Goal: Task Accomplishment & Management: Manage account settings

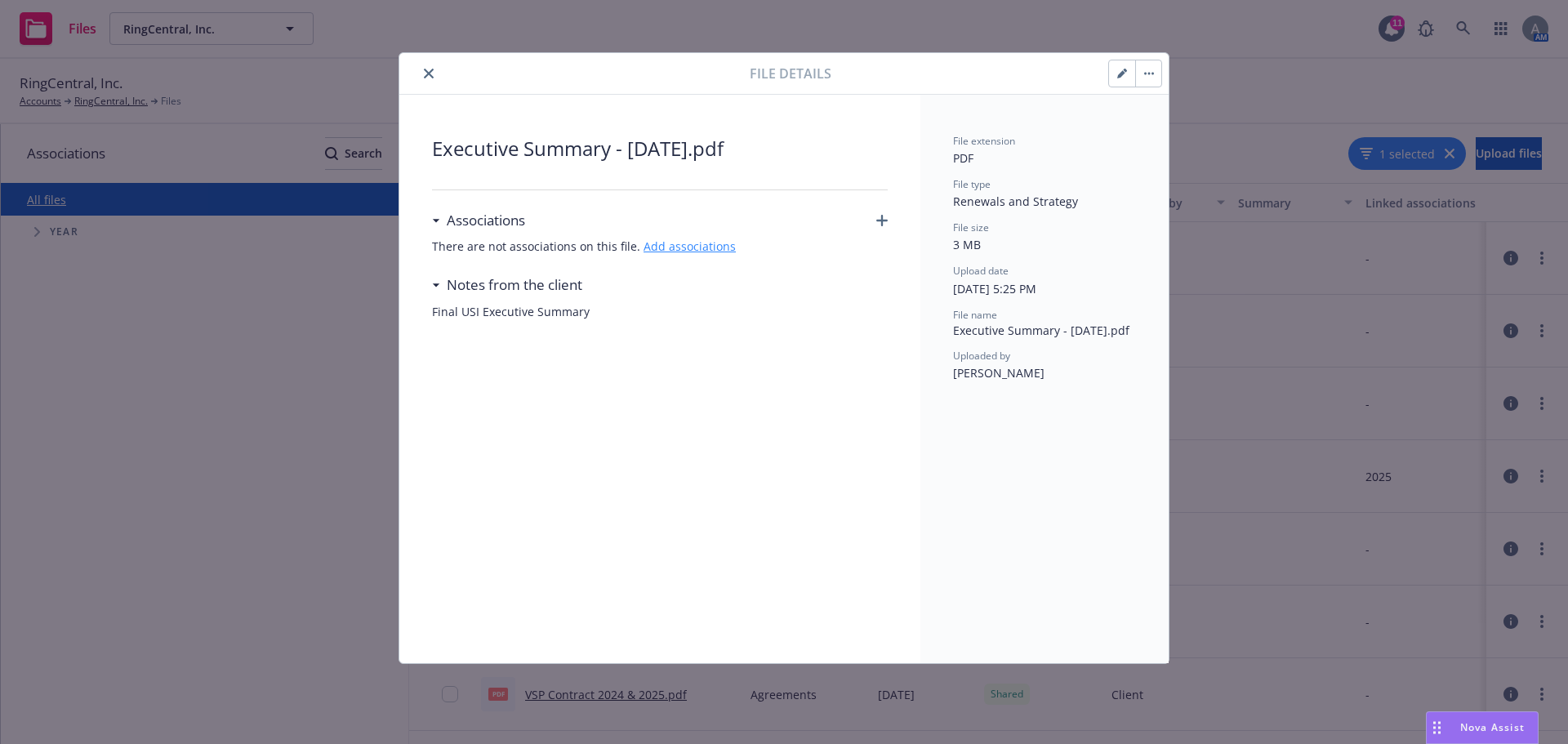
click at [669, 249] on link "Add associations" at bounding box center [690, 246] width 93 height 16
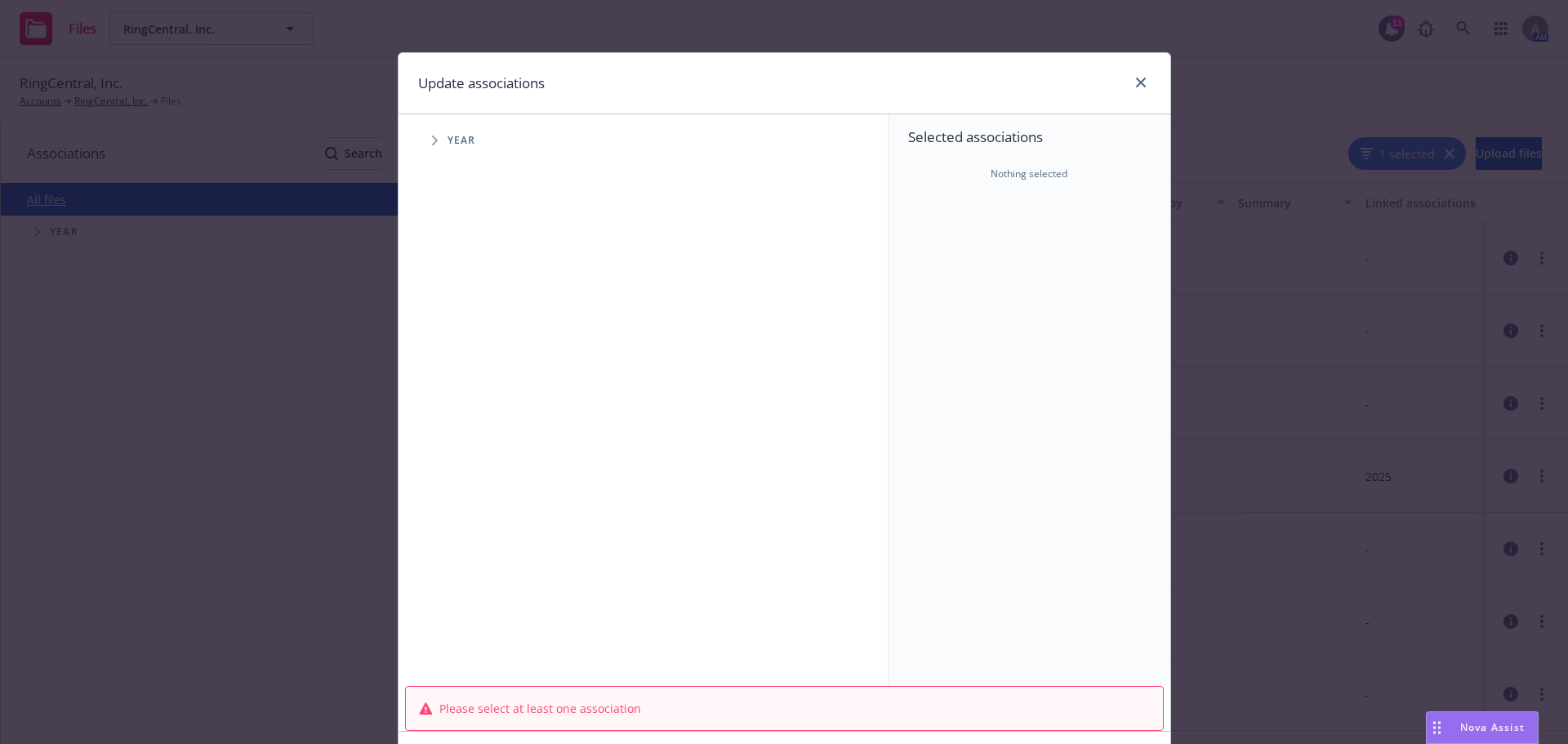
click at [432, 143] on icon "Tree Example" at bounding box center [435, 140] width 6 height 10
click at [444, 327] on span "Tree Example" at bounding box center [454, 327] width 26 height 26
click at [468, 392] on input "Tree Example" at bounding box center [477, 397] width 17 height 17
checkbox input "true"
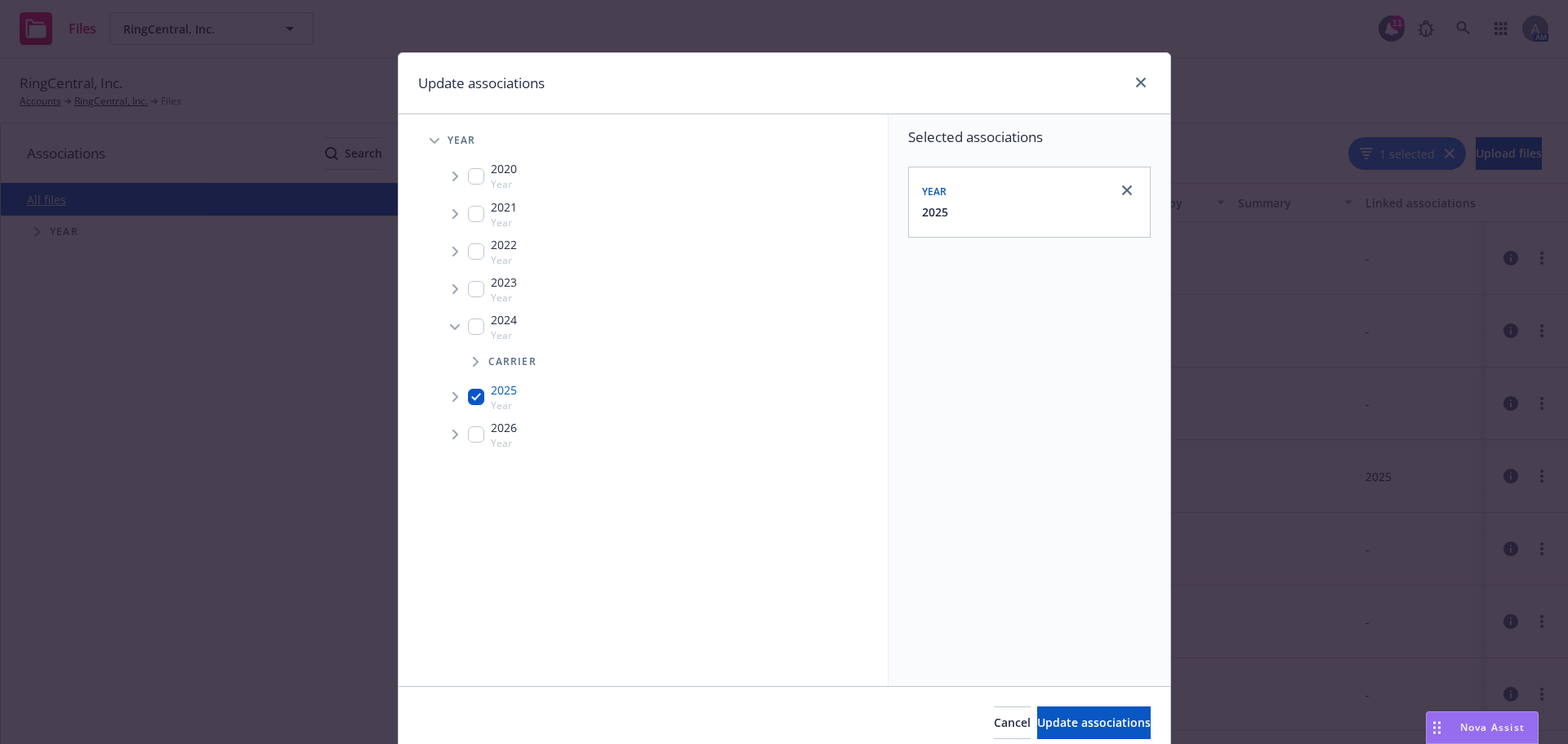
click at [453, 400] on icon "Tree Example" at bounding box center [455, 397] width 6 height 10
click at [473, 432] on icon "Tree Example" at bounding box center [476, 431] width 6 height 10
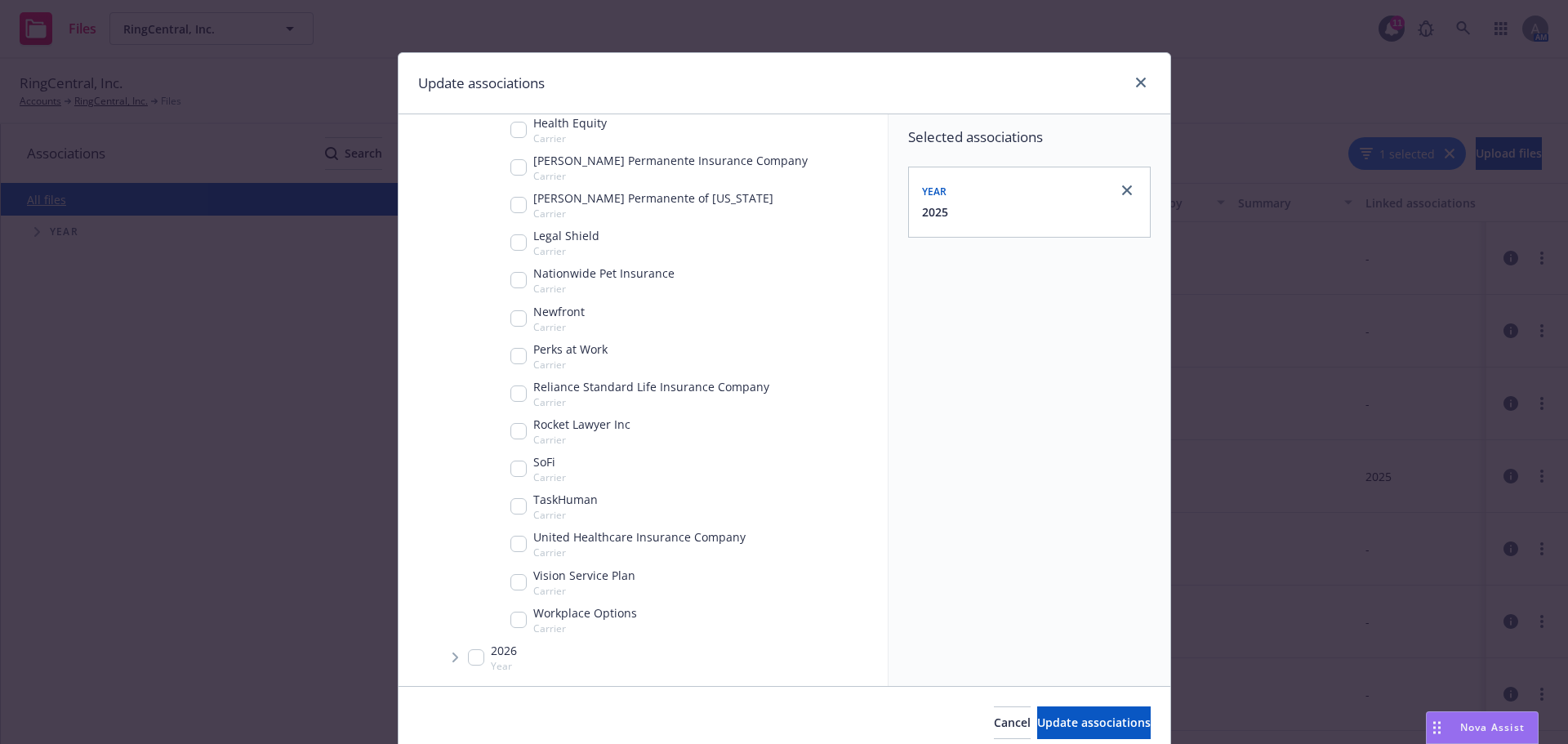
scroll to position [243, 0]
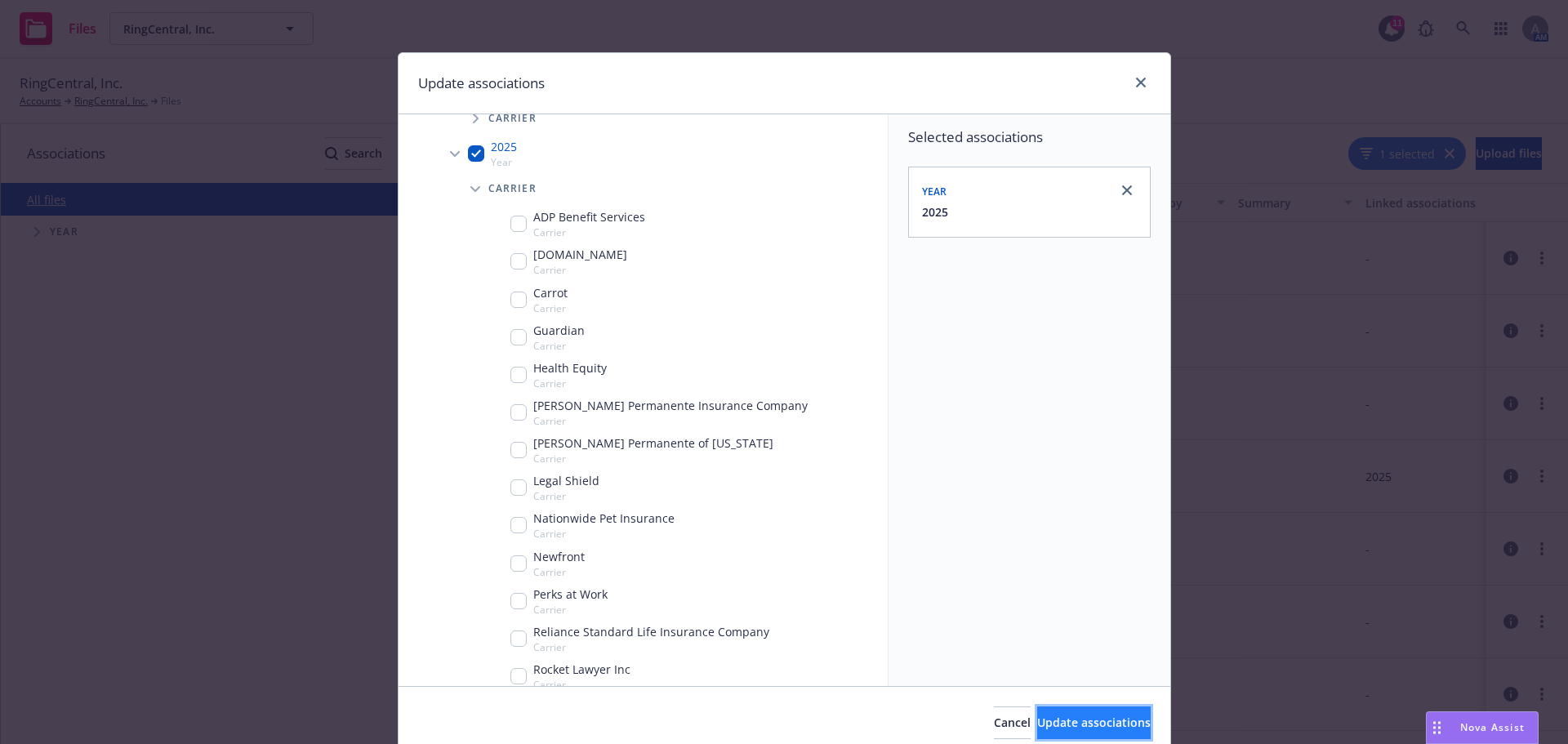
click at [1057, 729] on span "Update associations" at bounding box center [1094, 722] width 114 height 16
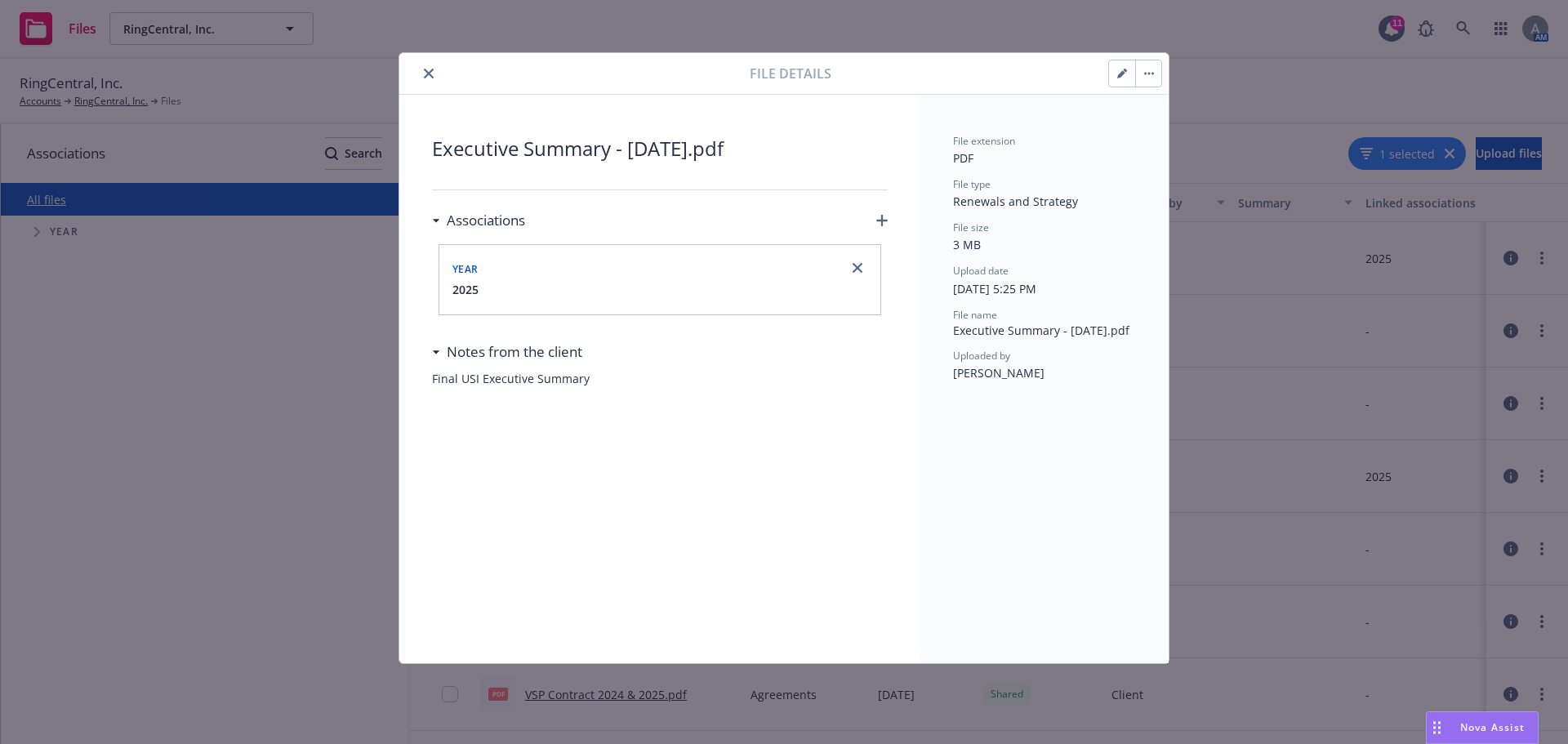
click at [430, 73] on icon "close" at bounding box center [429, 73] width 10 height 10
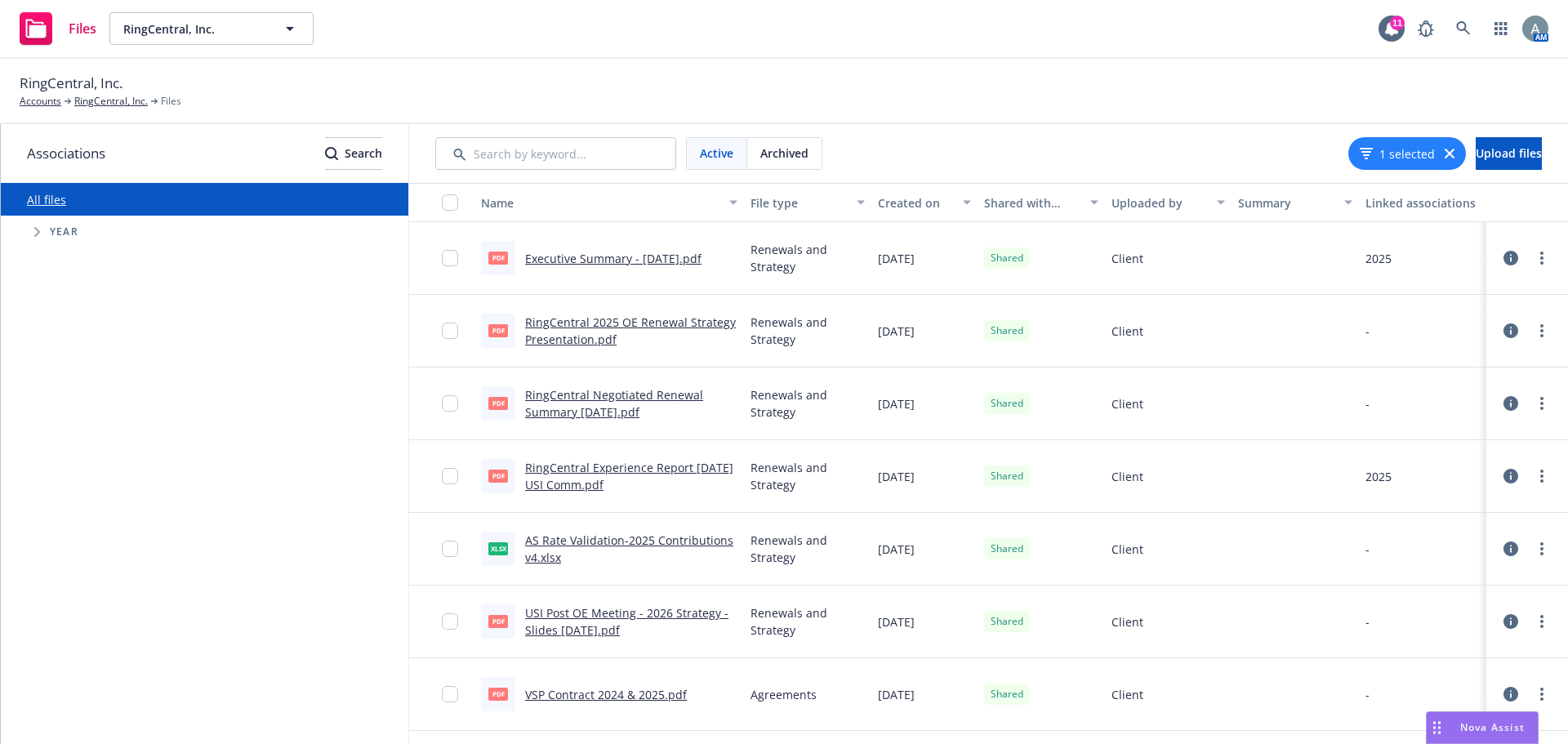
click at [592, 329] on link "RingCentral 2025 OE Renewal Strategy Presentation.pdf" at bounding box center [630, 330] width 211 height 32
click at [597, 335] on link "RingCentral 2025 OE Renewal Strategy Presentation.pdf" at bounding box center [630, 330] width 211 height 32
click at [647, 257] on link "Executive Summary - [DATE].pdf" at bounding box center [613, 258] width 177 height 16
click at [603, 399] on link "RingCentral Negotiated Renewal Summary [DATE].pdf" at bounding box center [614, 403] width 178 height 32
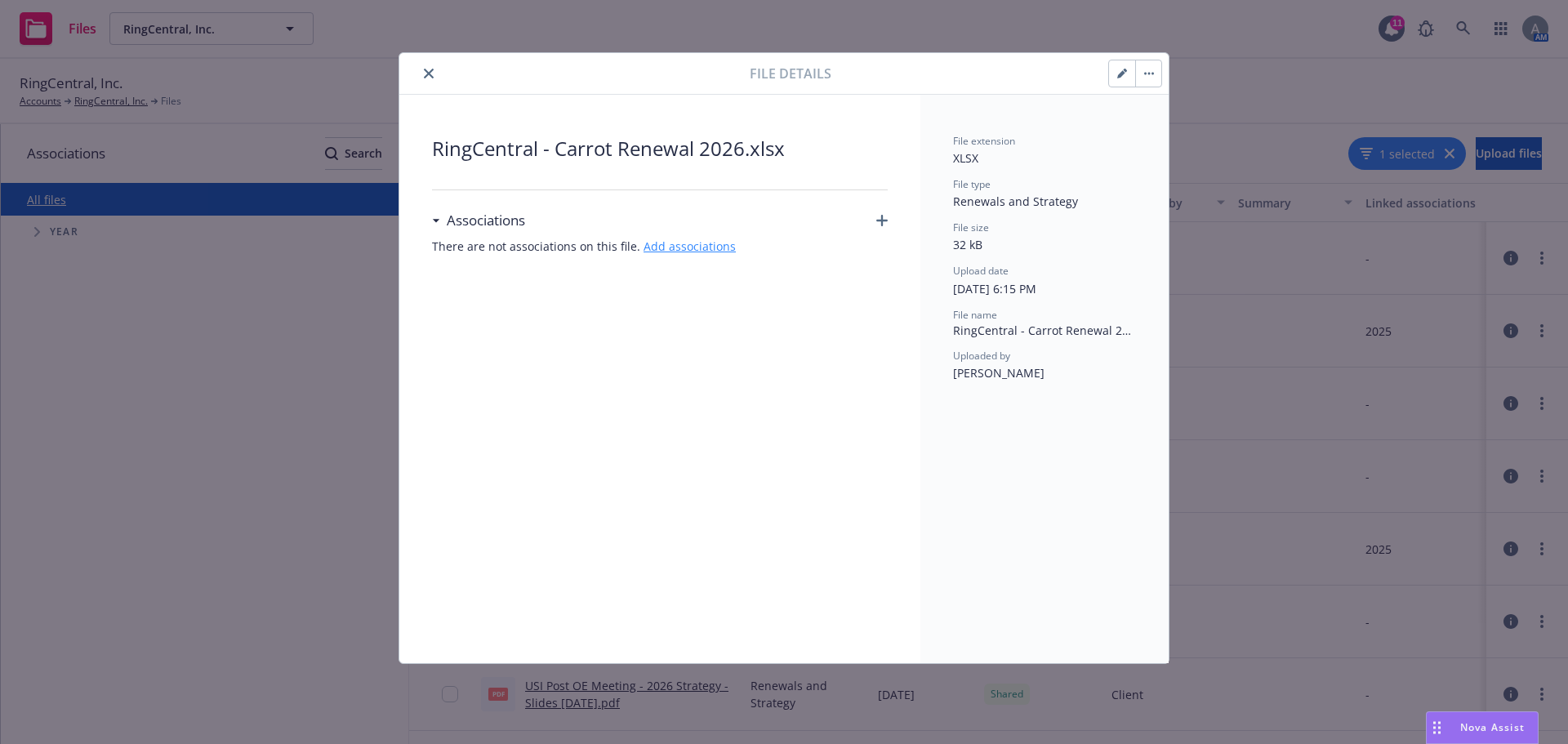
click at [695, 245] on link "Add associations" at bounding box center [690, 246] width 93 height 16
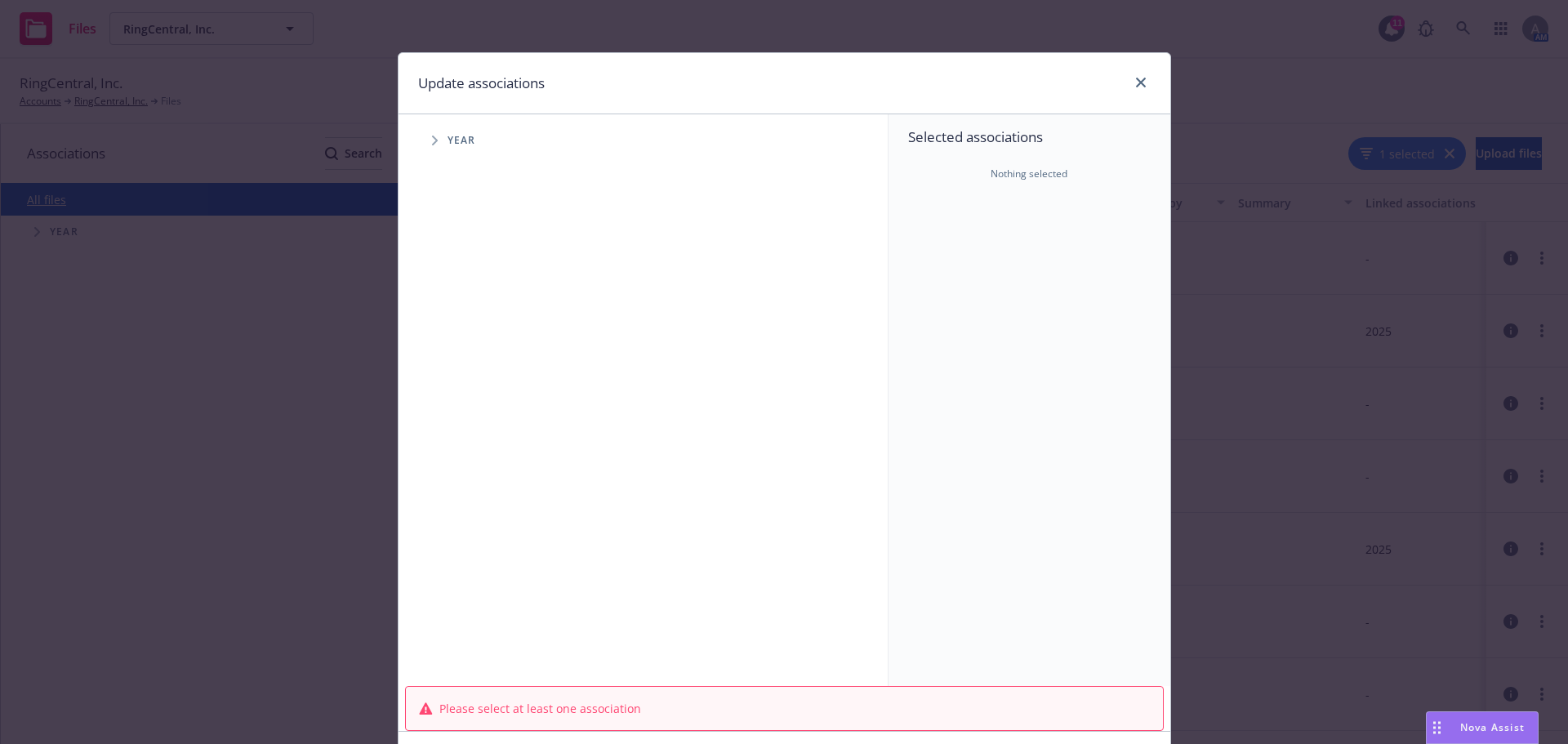
click at [432, 143] on icon "Tree Example" at bounding box center [435, 140] width 6 height 10
click at [470, 365] on input "Tree Example" at bounding box center [477, 365] width 17 height 17
checkbox input "true"
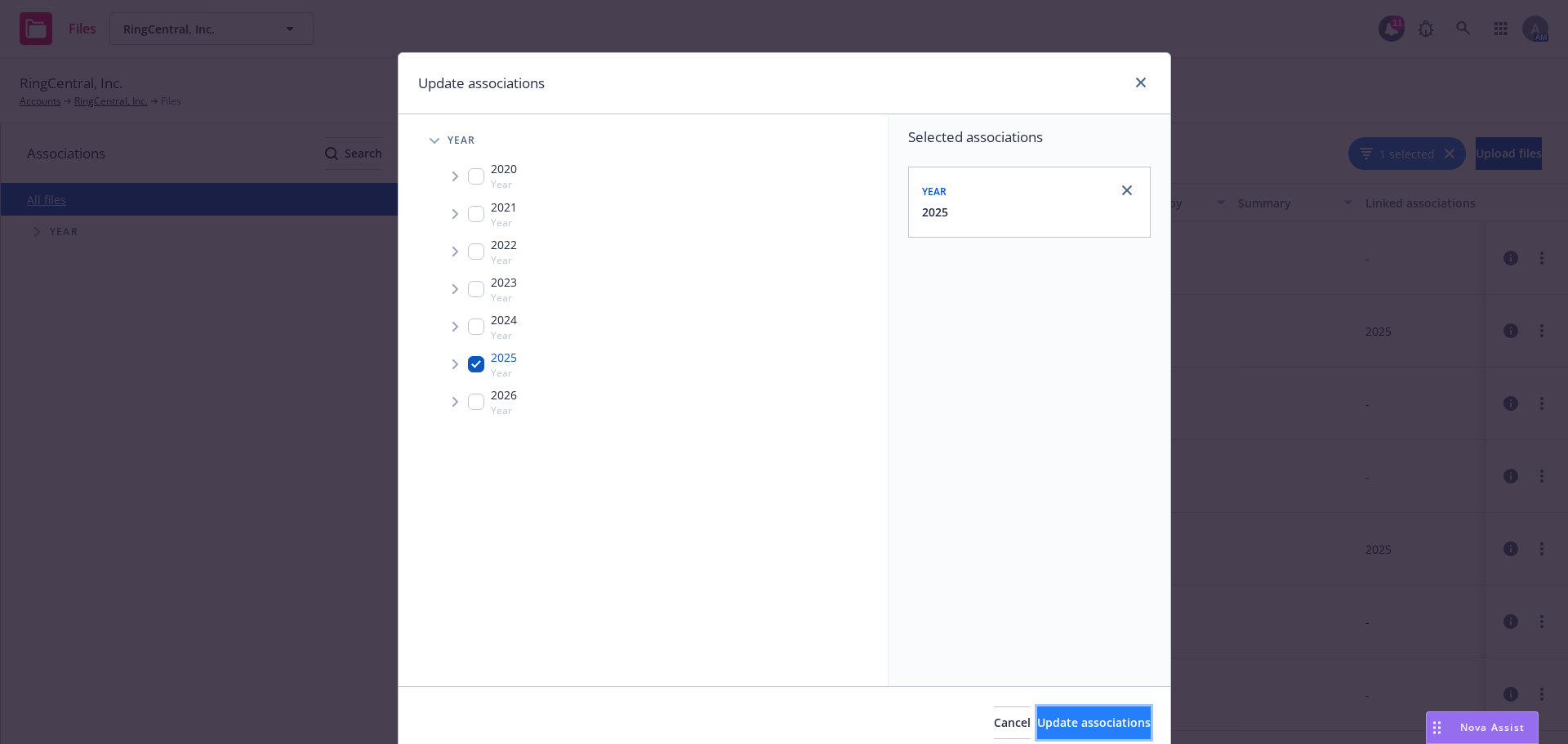
click at [1057, 727] on span "Update associations" at bounding box center [1094, 722] width 114 height 16
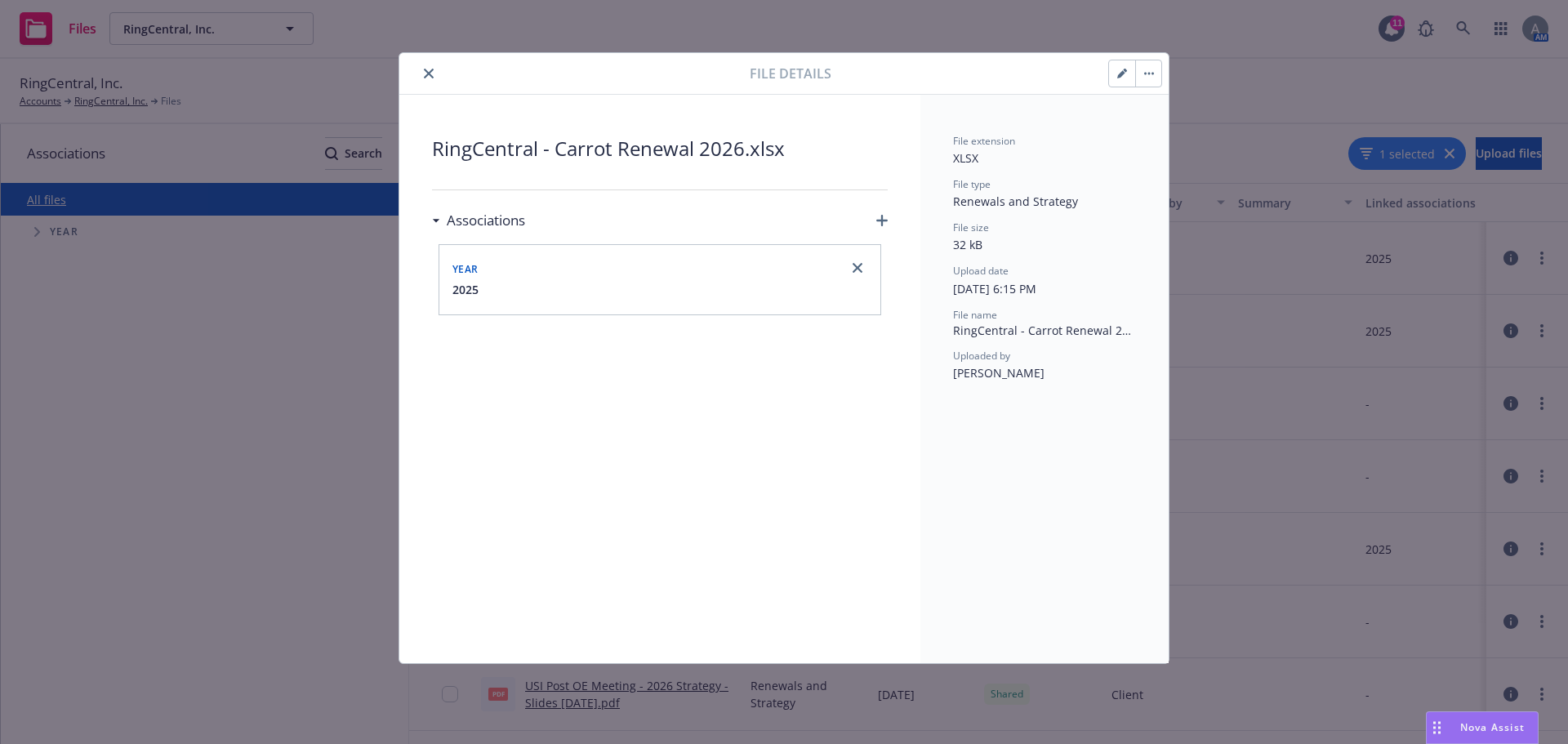
click at [427, 69] on icon "close" at bounding box center [429, 73] width 10 height 10
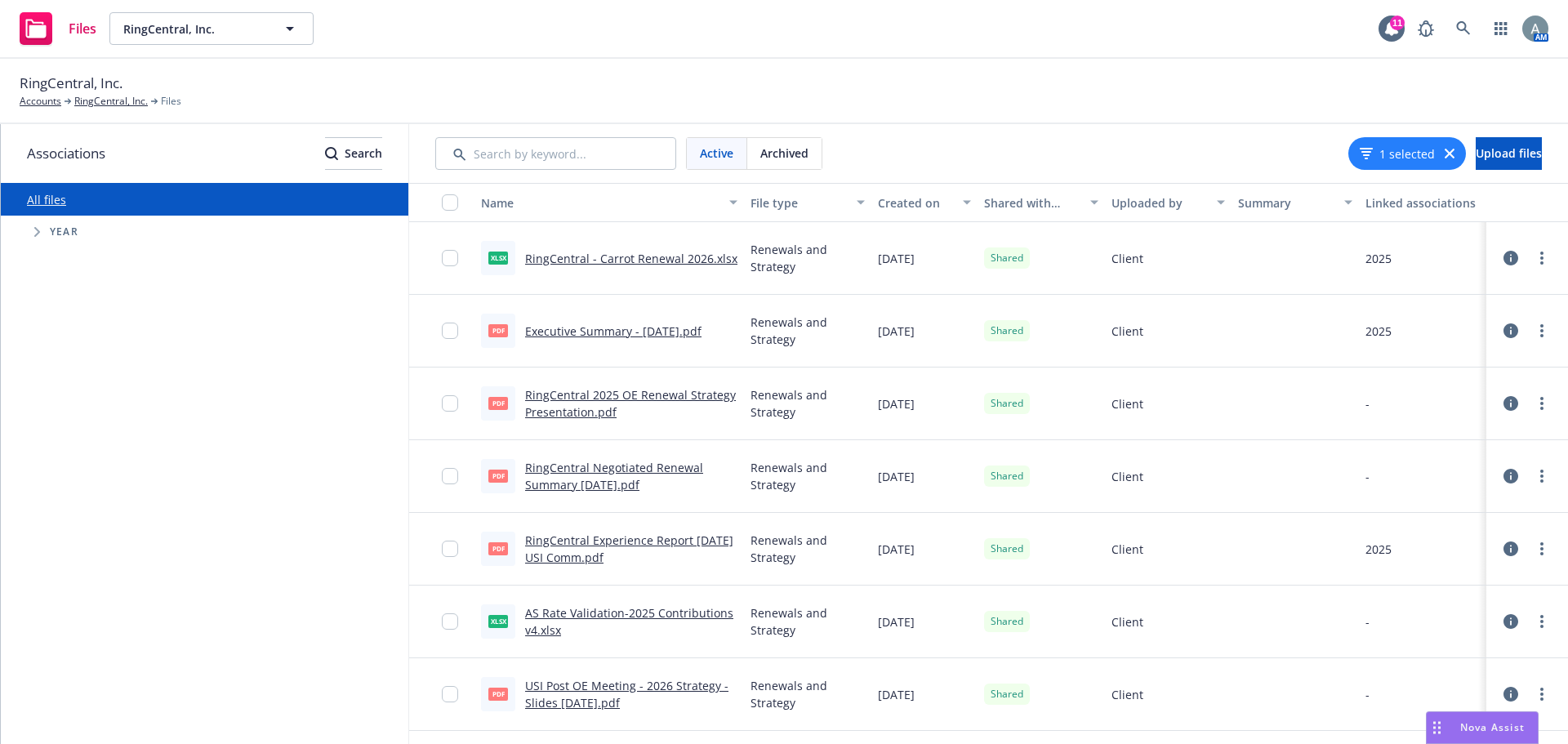
click at [654, 257] on link "RingCentral - Carrot Renewal 2026.xlsx" at bounding box center [630, 258] width 212 height 16
click at [1534, 264] on link "more" at bounding box center [1541, 257] width 19 height 19
click at [1445, 362] on link "Download" at bounding box center [1458, 356] width 163 height 32
click at [585, 332] on link "Executive Summary - [DATE].pdf" at bounding box center [613, 330] width 177 height 16
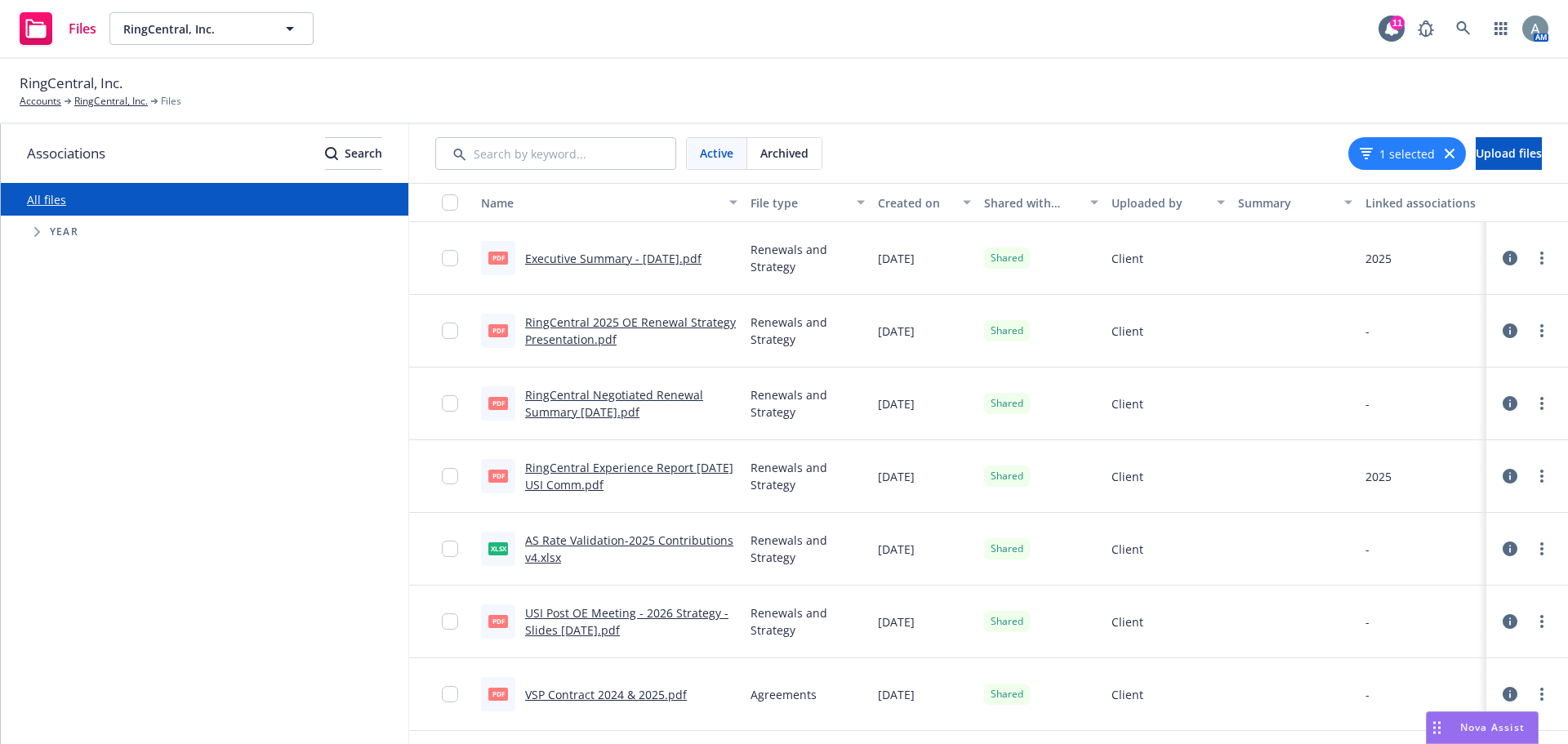
scroll to position [245, 0]
